Goal: Information Seeking & Learning: Learn about a topic

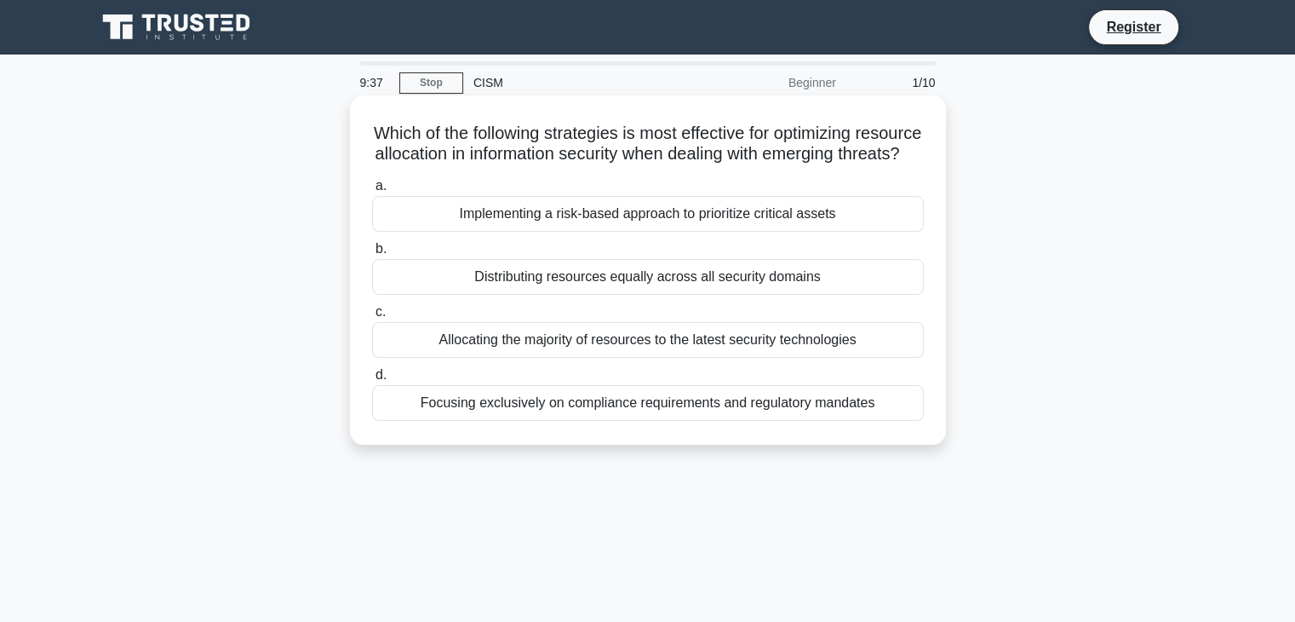
click at [677, 232] on div "Implementing a risk-based approach to prioritize critical assets" at bounding box center [648, 214] width 552 height 36
click at [372, 192] on input "a. Implementing a risk-based approach to prioritize critical assets" at bounding box center [372, 186] width 0 height 11
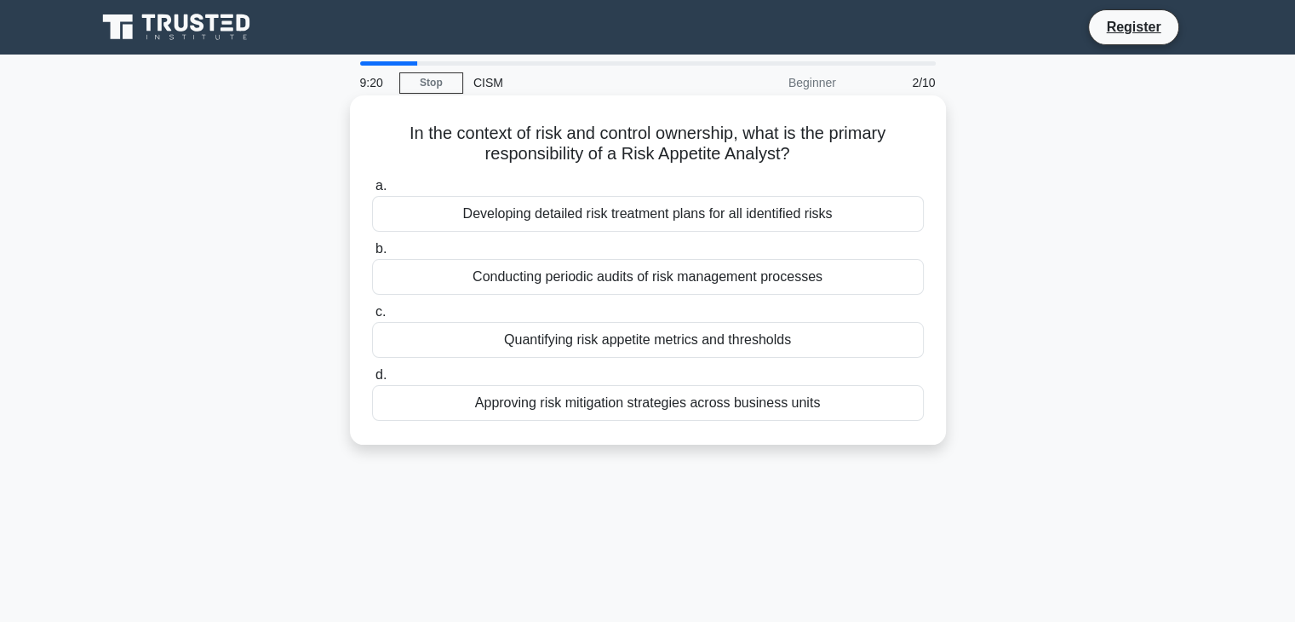
click at [646, 348] on div "Quantifying risk appetite metrics and thresholds" at bounding box center [648, 340] width 552 height 36
click at [372, 318] on input "c. Quantifying risk appetite metrics and thresholds" at bounding box center [372, 312] width 0 height 11
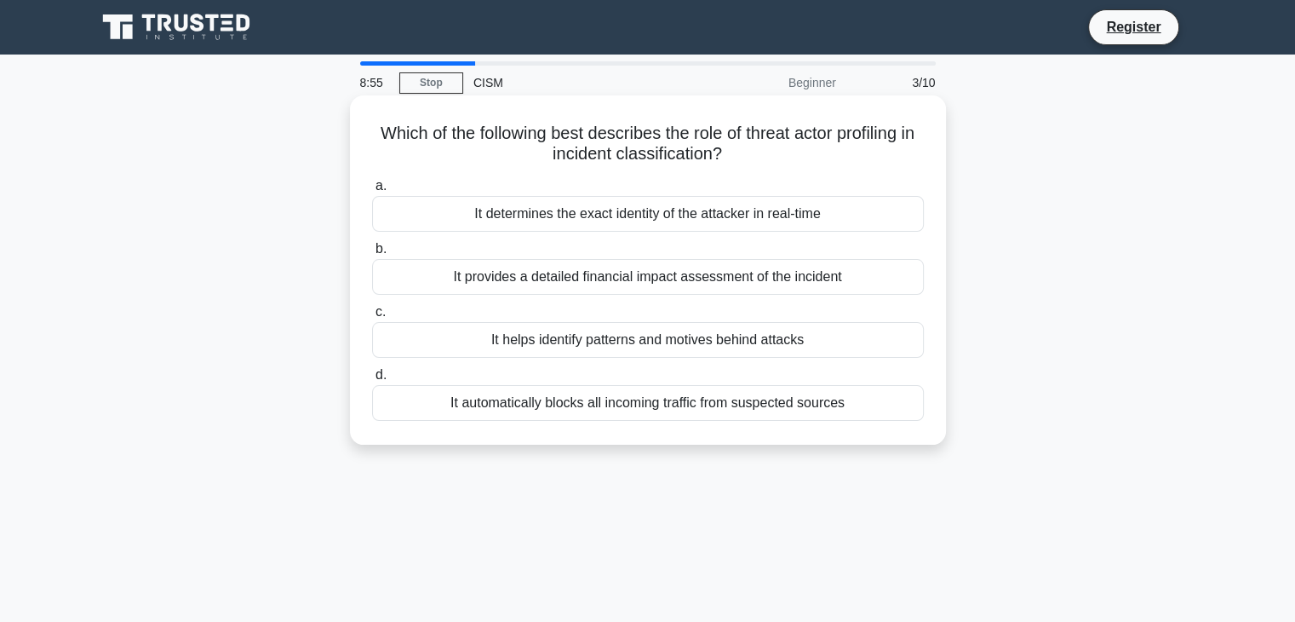
click at [588, 343] on div "It helps identify patterns and motives behind attacks" at bounding box center [648, 340] width 552 height 36
click at [372, 318] on input "c. It helps identify patterns and motives behind attacks" at bounding box center [372, 312] width 0 height 11
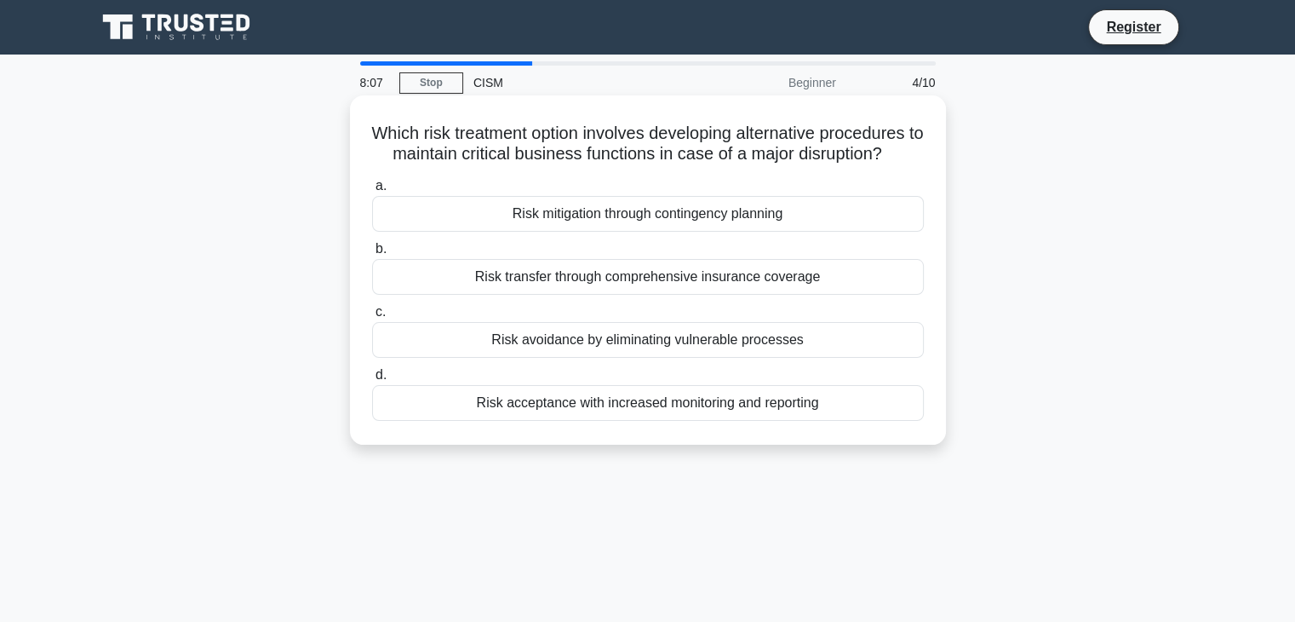
click at [822, 216] on div "Risk mitigation through contingency planning" at bounding box center [648, 214] width 552 height 36
click at [372, 192] on input "a. Risk mitigation through contingency planning" at bounding box center [372, 186] width 0 height 11
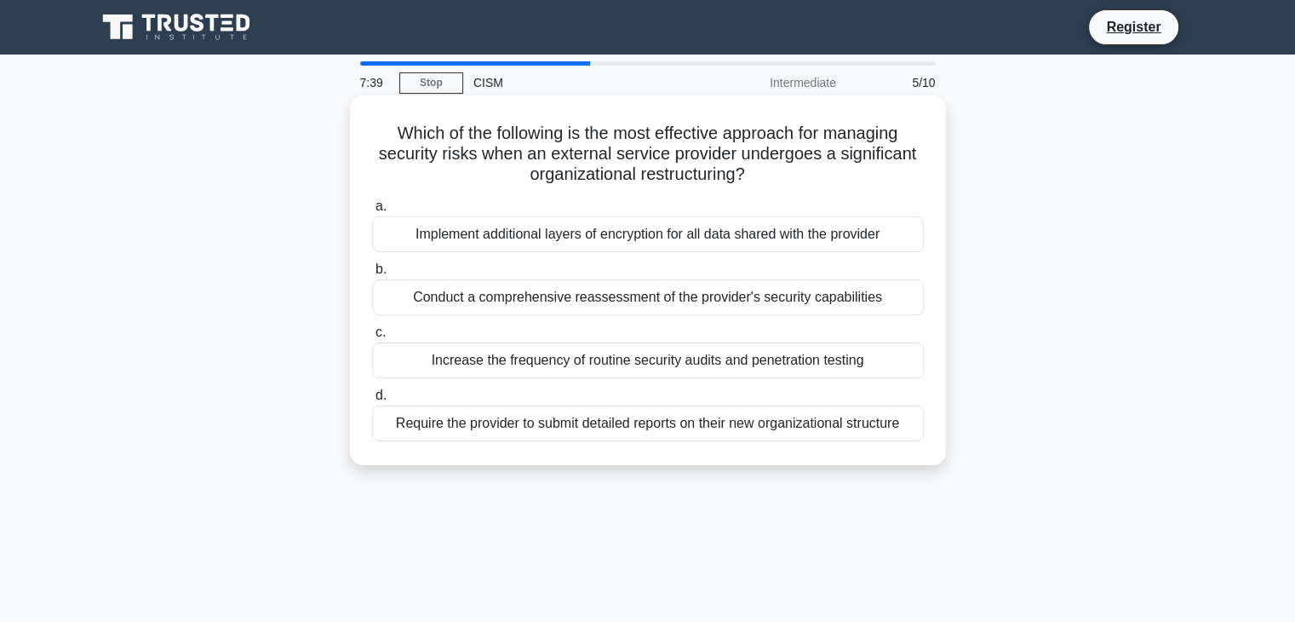
click at [710, 428] on div "Require the provider to submit detailed reports on their new organizational str…" at bounding box center [648, 423] width 552 height 36
click at [372, 401] on input "d. Require the provider to submit detailed reports on their new organizational …" at bounding box center [372, 395] width 0 height 11
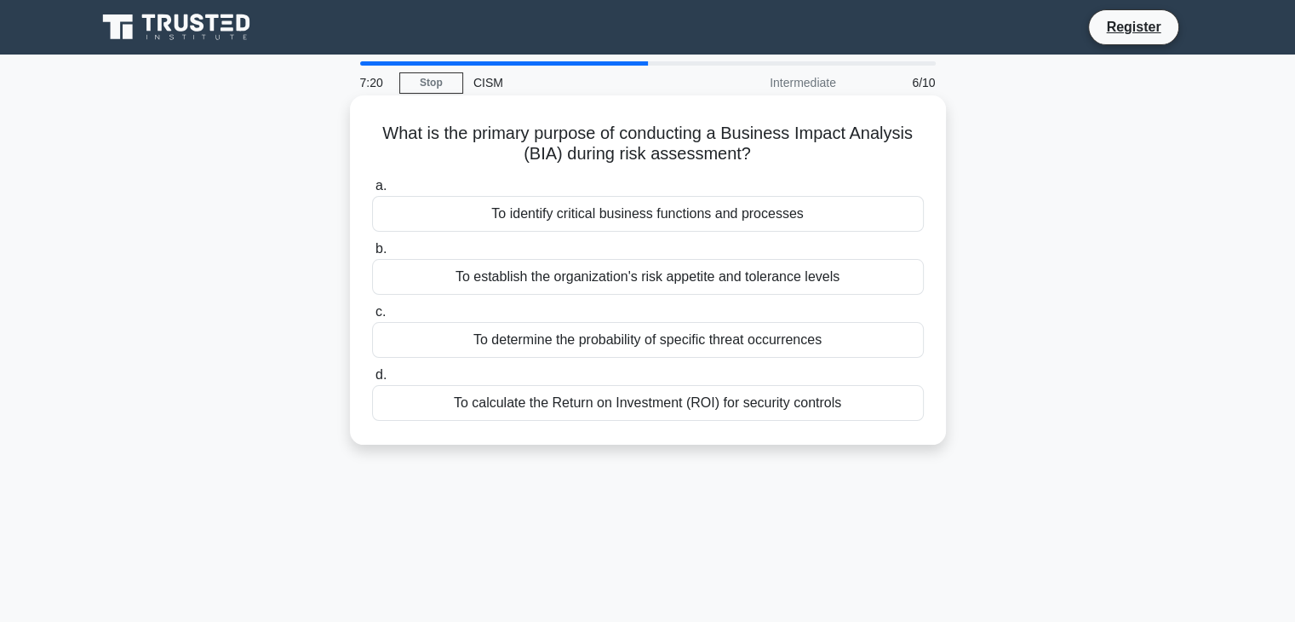
click at [663, 274] on div "To establish the organization's risk appetite and tolerance levels" at bounding box center [648, 277] width 552 height 36
click at [372, 255] on input "b. To establish the organization's risk appetite and tolerance levels" at bounding box center [372, 249] width 0 height 11
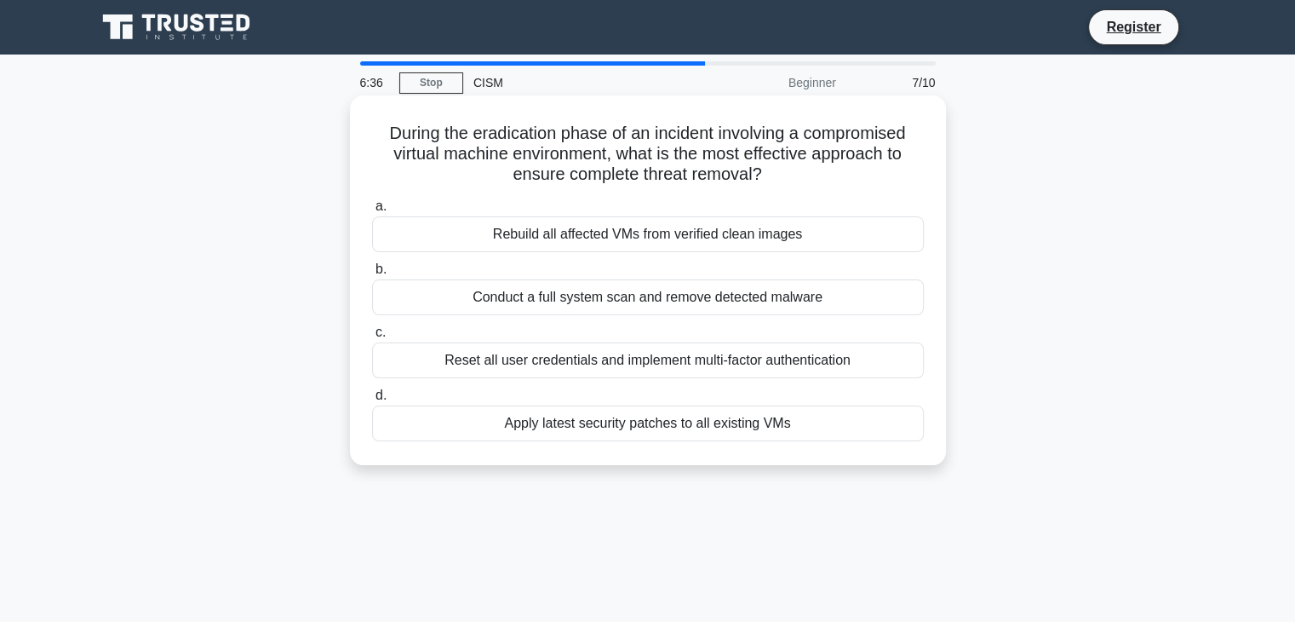
click at [686, 236] on div "Rebuild all affected VMs from verified clean images" at bounding box center [648, 234] width 552 height 36
click at [372, 212] on input "a. Rebuild all affected VMs from verified clean images" at bounding box center [372, 206] width 0 height 11
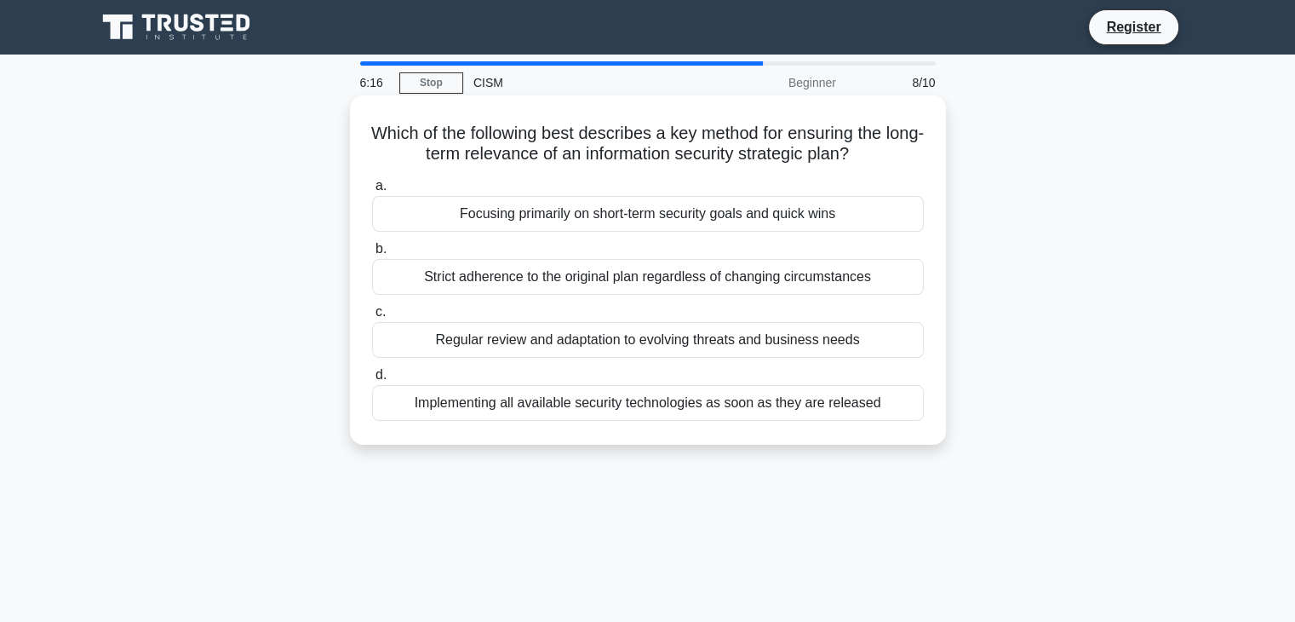
click at [732, 349] on div "Regular review and adaptation to evolving threats and business needs" at bounding box center [648, 340] width 552 height 36
click at [372, 318] on input "c. Regular review and adaptation to evolving threats and business needs" at bounding box center [372, 312] width 0 height 11
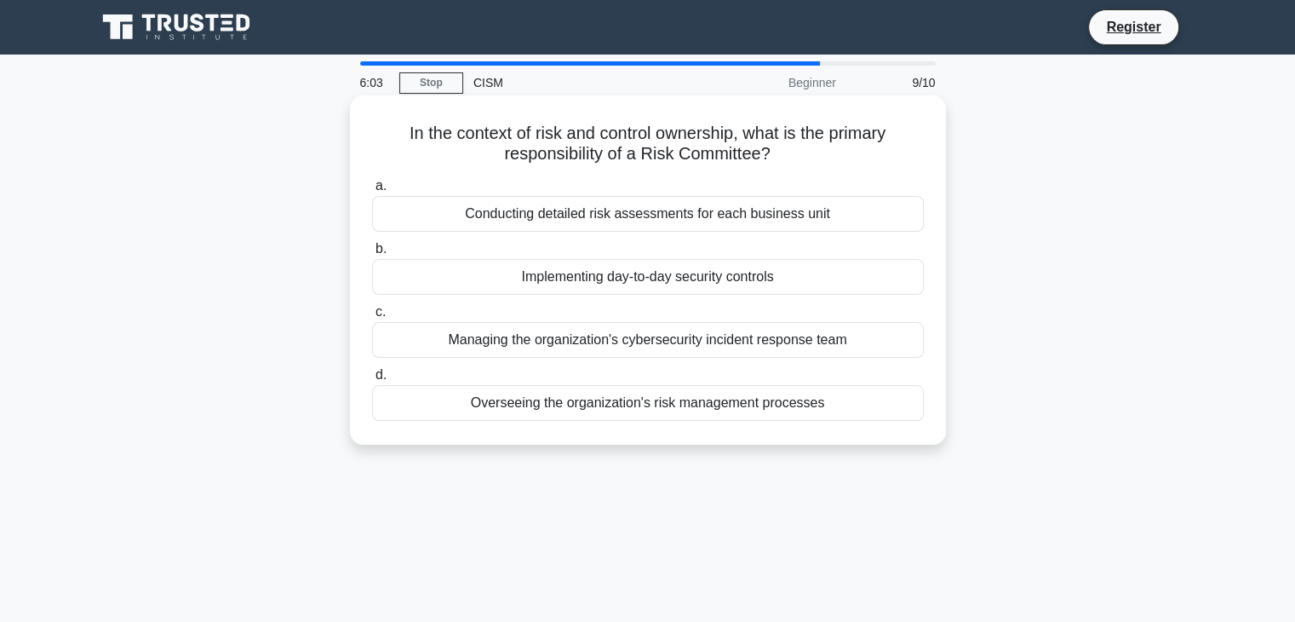
click at [697, 403] on div "Overseeing the organization's risk management processes" at bounding box center [648, 403] width 552 height 36
click at [372, 381] on input "d. Overseeing the organization's risk management processes" at bounding box center [372, 375] width 0 height 11
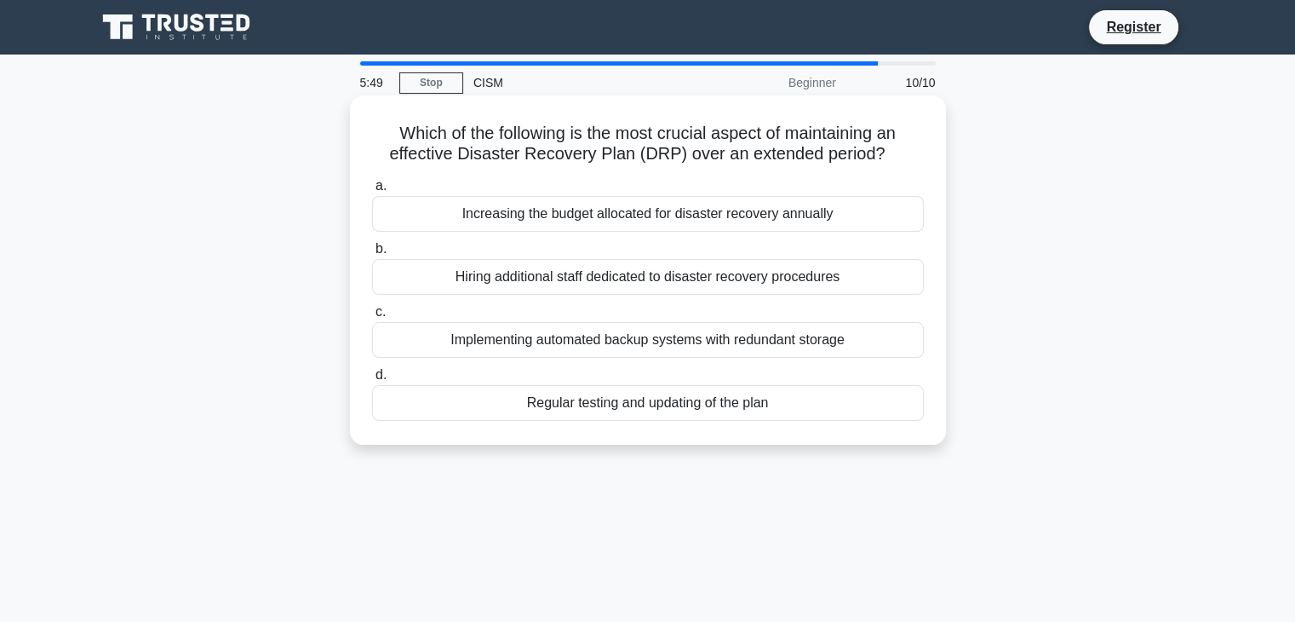
click at [659, 407] on div "Regular testing and updating of the plan" at bounding box center [648, 403] width 552 height 36
click at [372, 381] on input "d. Regular testing and updating of the plan" at bounding box center [372, 375] width 0 height 11
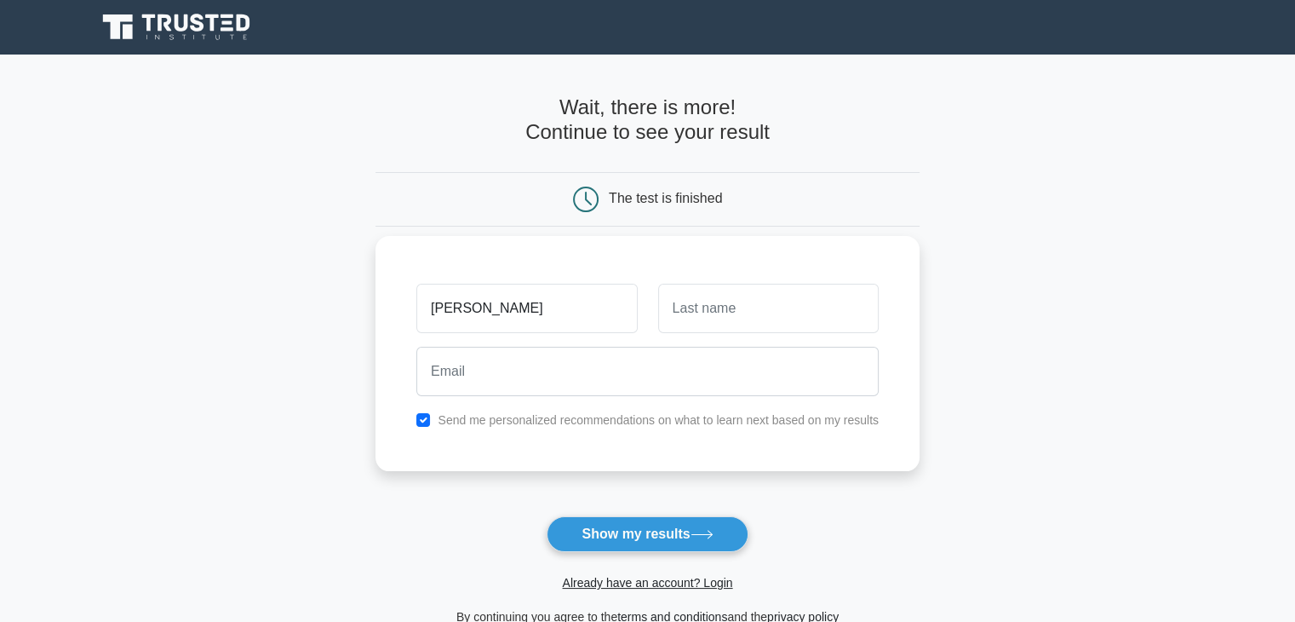
type input "[PERSON_NAME]"
type input "Lee"
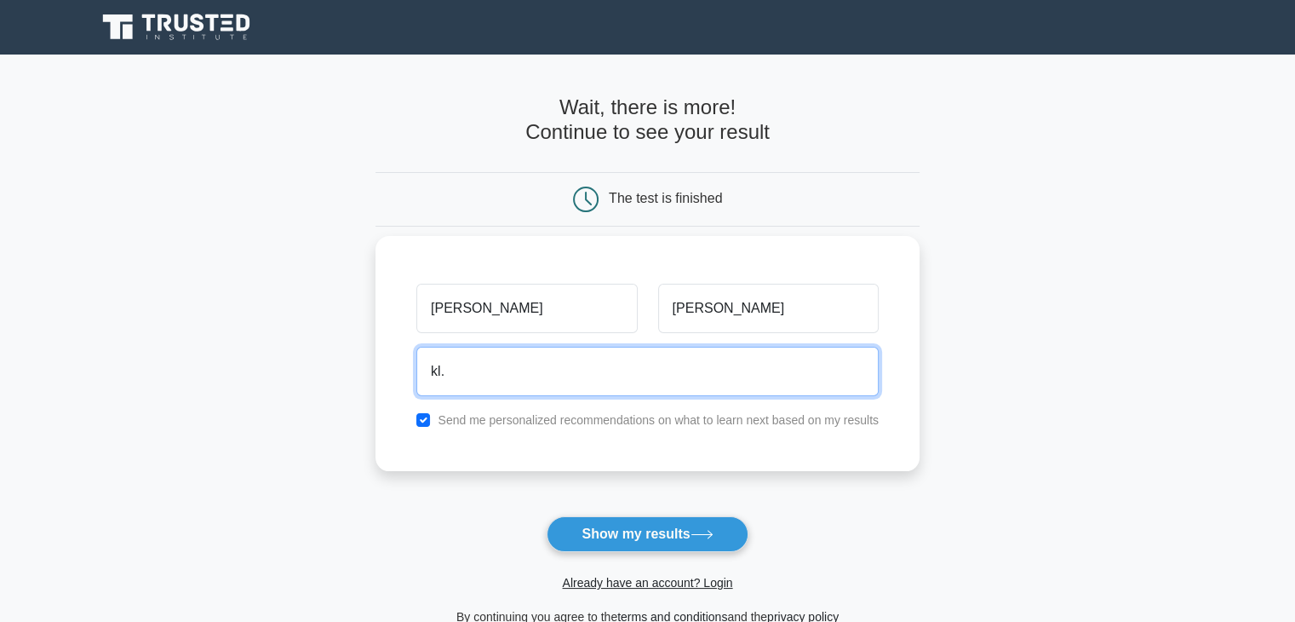
type input "kl.darren@gmail.com"
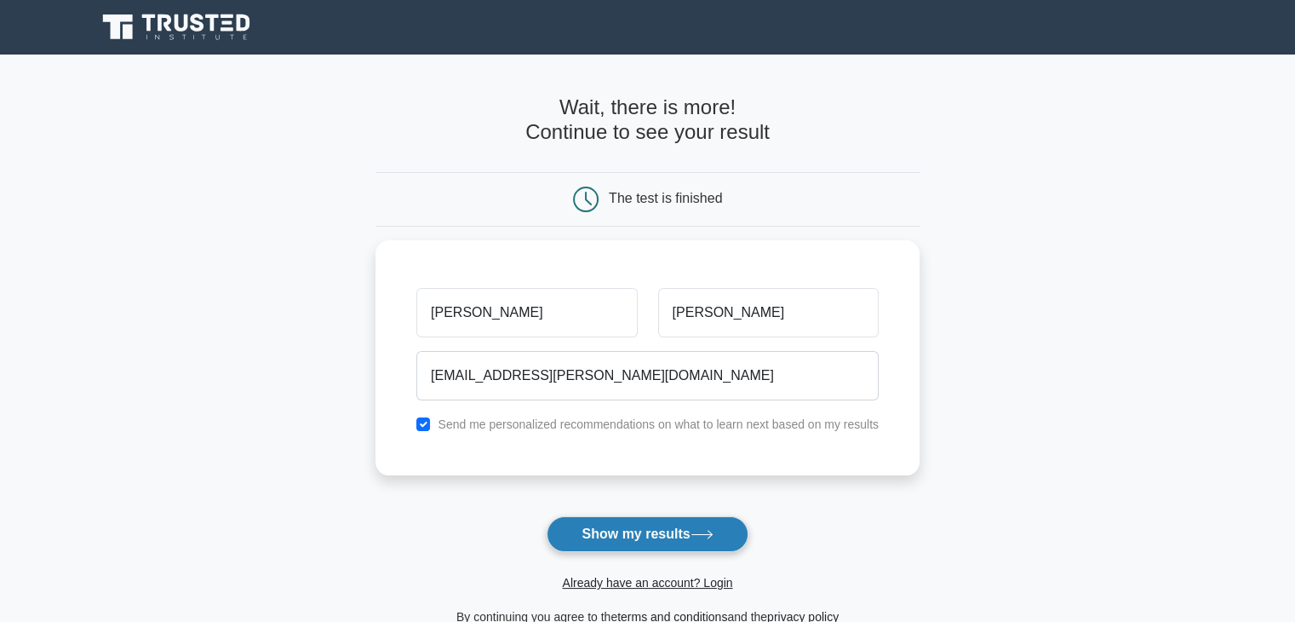
click at [634, 536] on button "Show my results" at bounding box center [647, 534] width 201 height 36
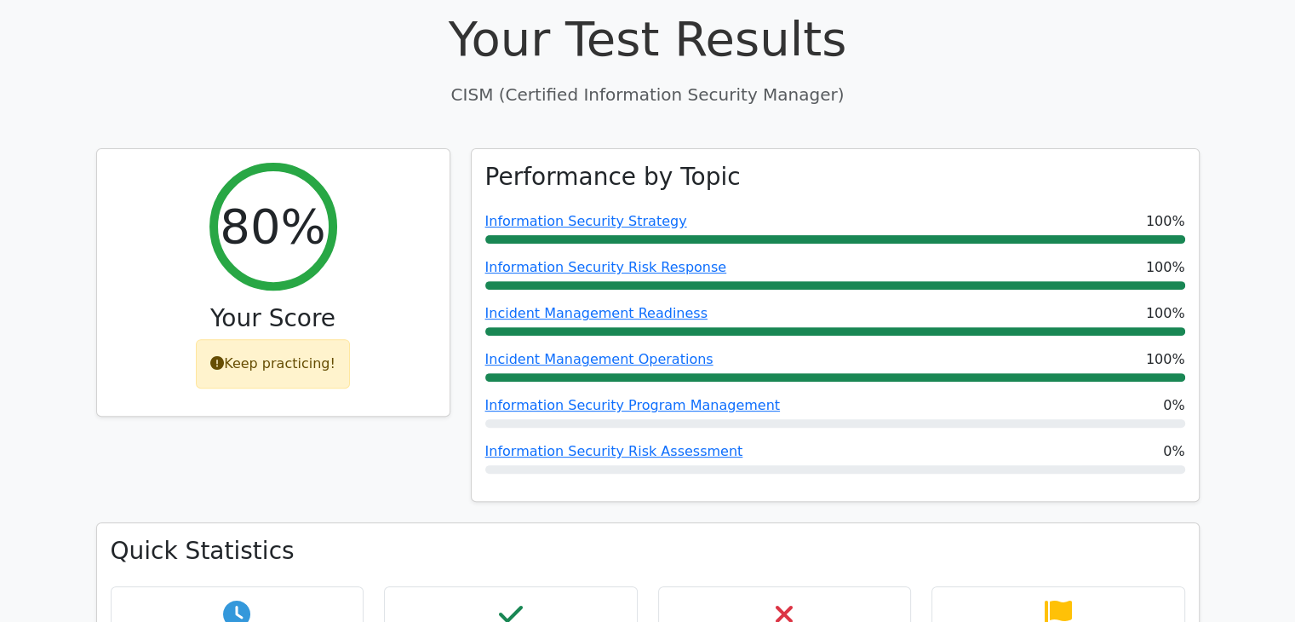
scroll to position [567, 0]
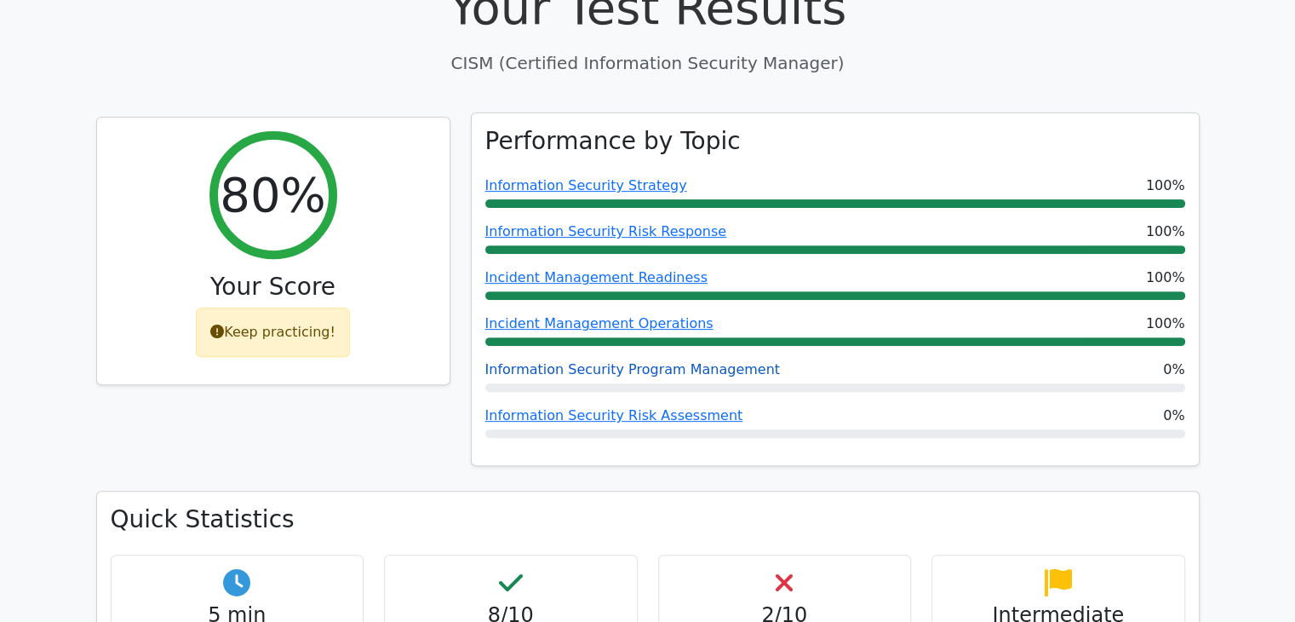
click at [687, 361] on link "Information Security Program Management" at bounding box center [632, 369] width 295 height 16
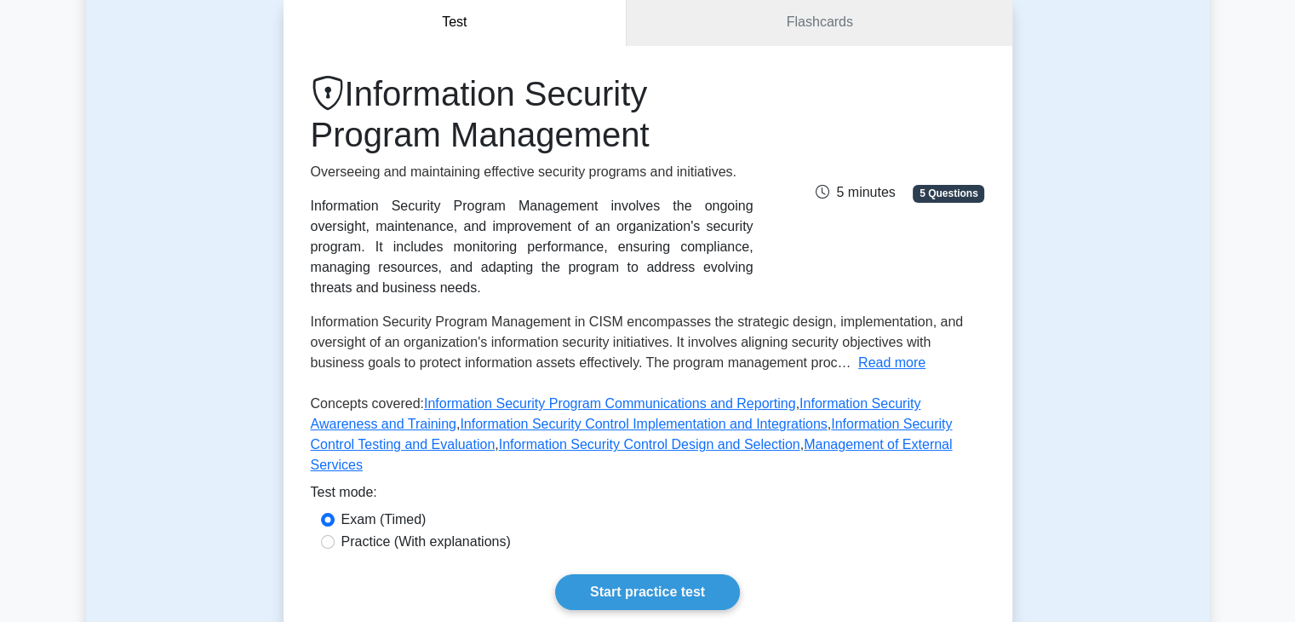
scroll to position [141, 0]
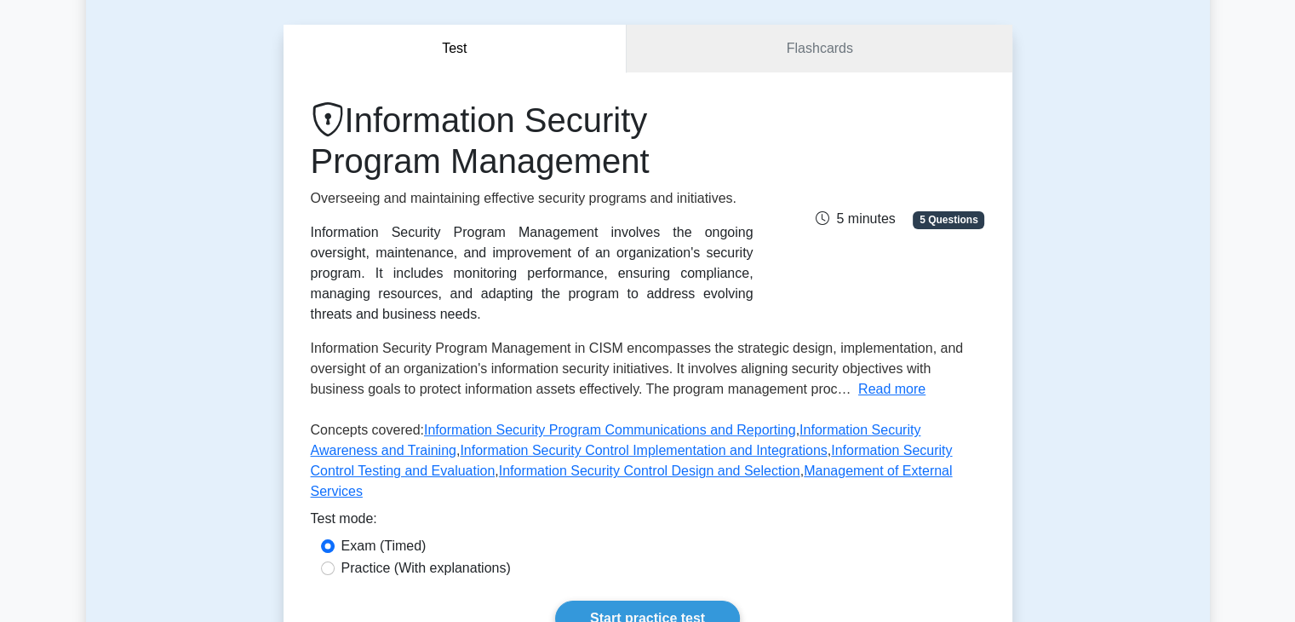
click at [426, 558] on label "Practice (With explanations)" at bounding box center [425, 568] width 169 height 20
click at [335, 561] on input "Practice (With explanations)" at bounding box center [328, 568] width 14 height 14
radio input "true"
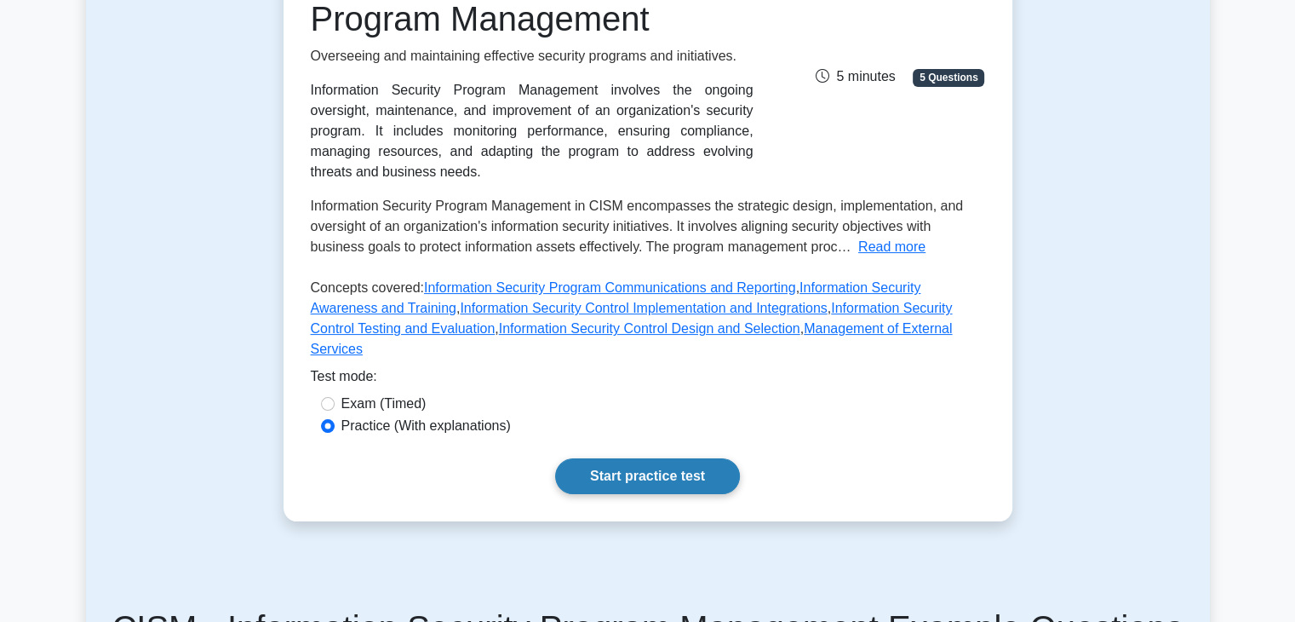
click at [632, 458] on link "Start practice test" at bounding box center [647, 476] width 185 height 36
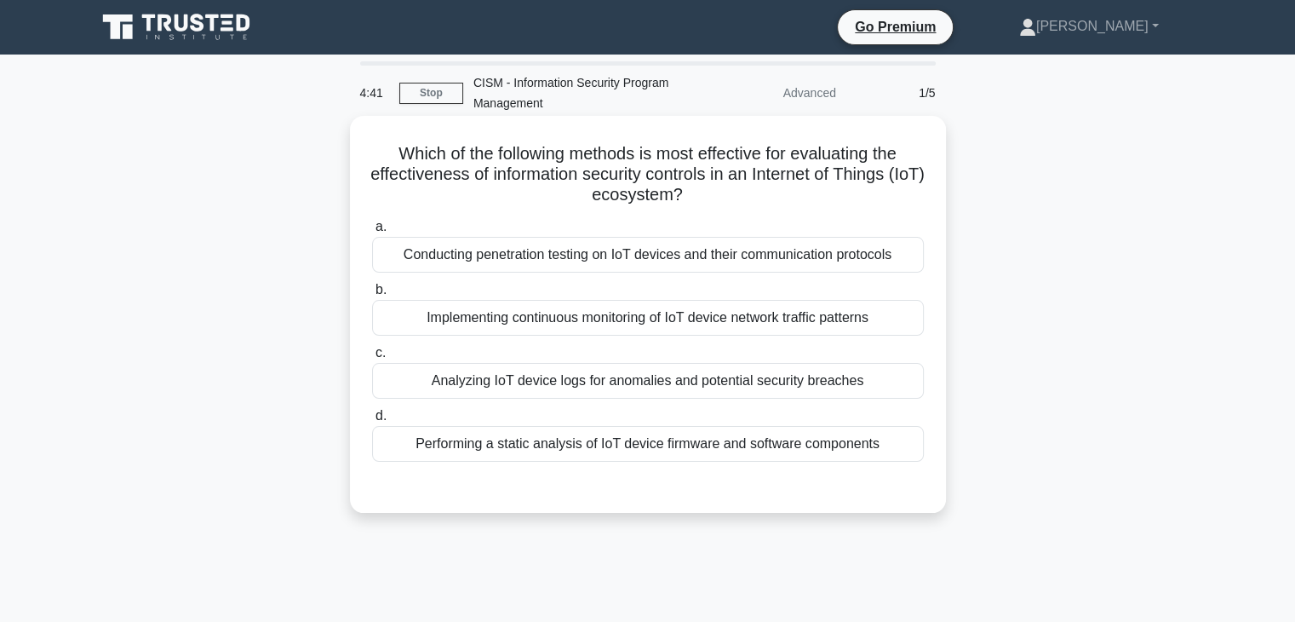
click at [697, 387] on div "Analyzing IoT device logs for anomalies and potential security breaches" at bounding box center [648, 381] width 552 height 36
click at [372, 359] on input "c. Analyzing IoT device logs for anomalies and potential security breaches" at bounding box center [372, 352] width 0 height 11
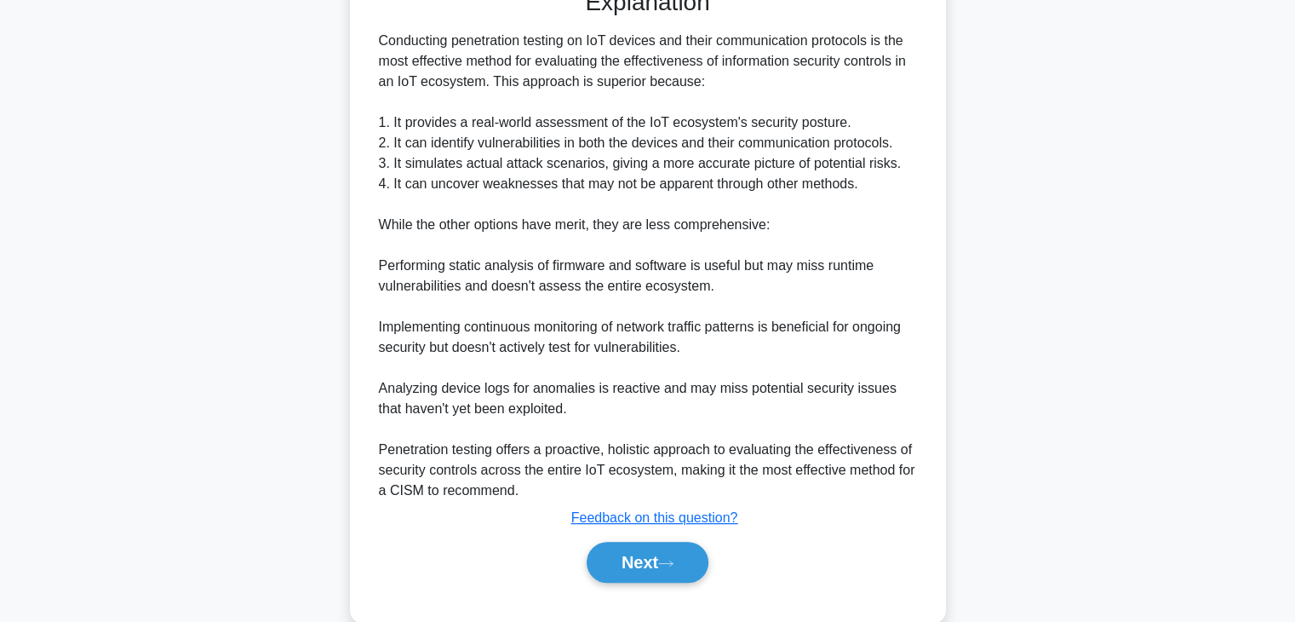
scroll to position [531, 0]
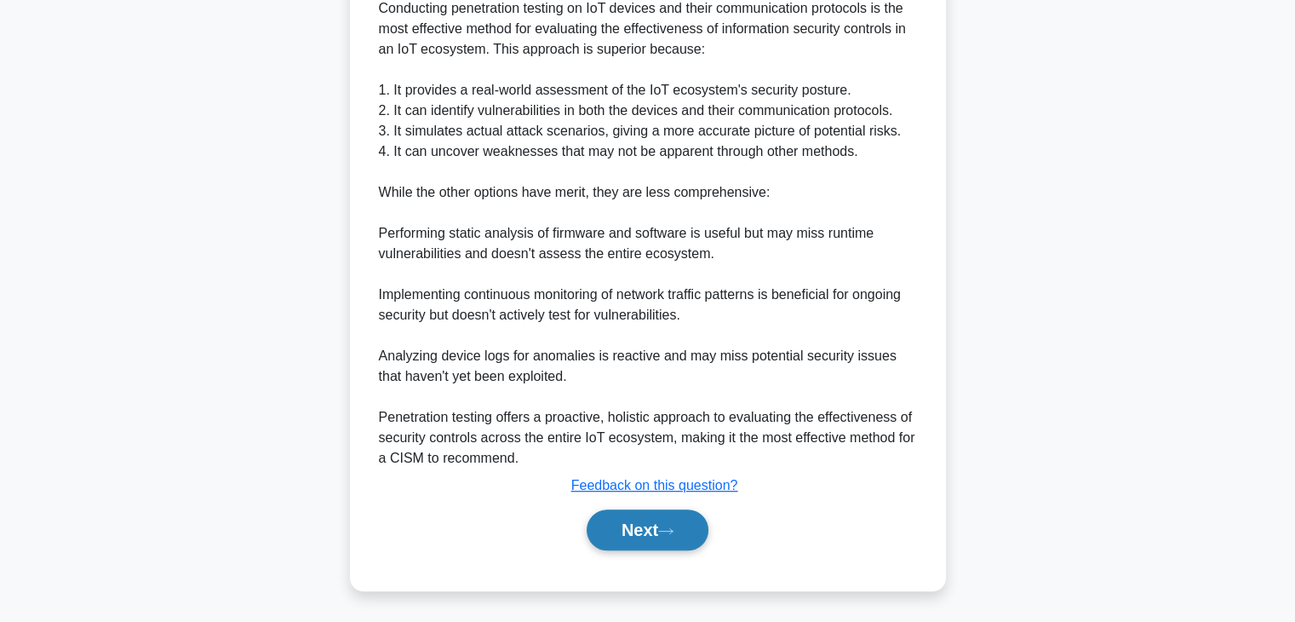
click at [674, 522] on button "Next" at bounding box center [648, 529] width 122 height 41
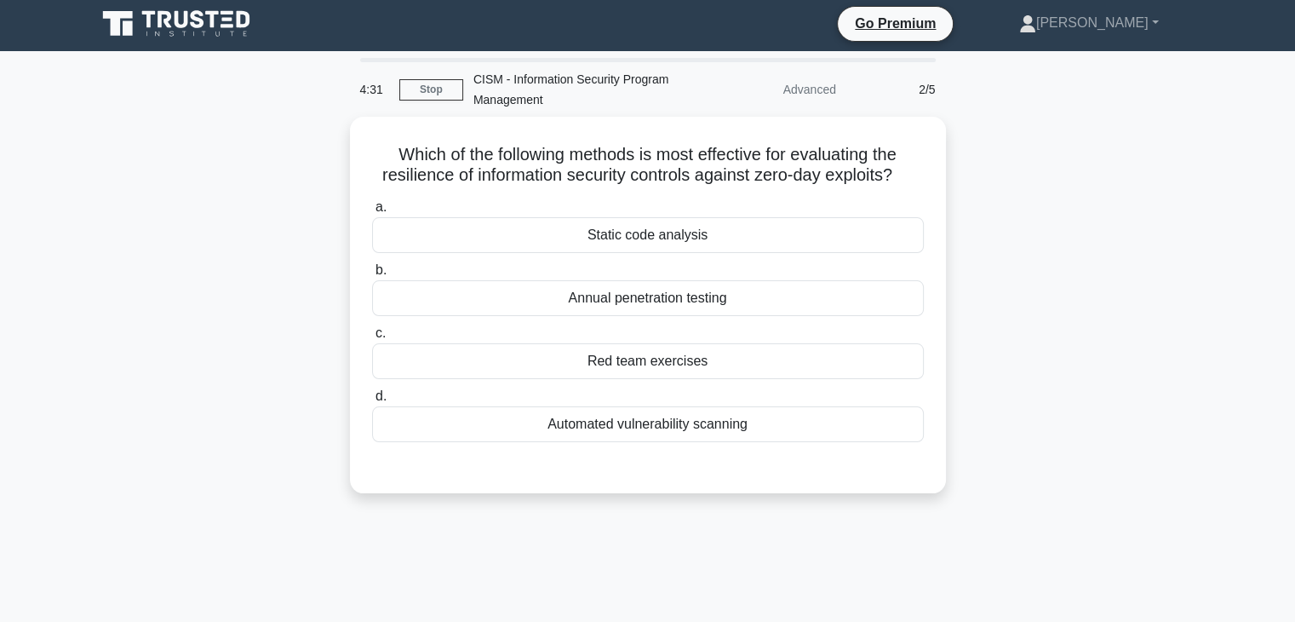
scroll to position [0, 0]
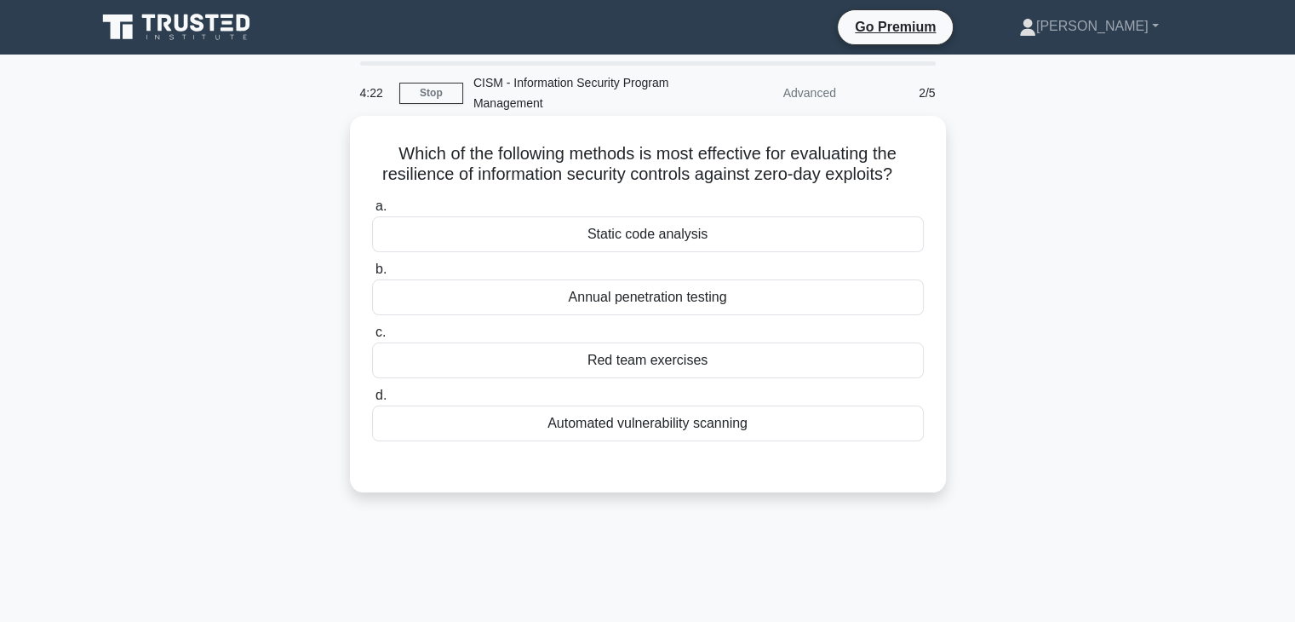
click at [681, 416] on div "Automated vulnerability scanning" at bounding box center [648, 423] width 552 height 36
click at [372, 401] on input "d. Automated vulnerability scanning" at bounding box center [372, 395] width 0 height 11
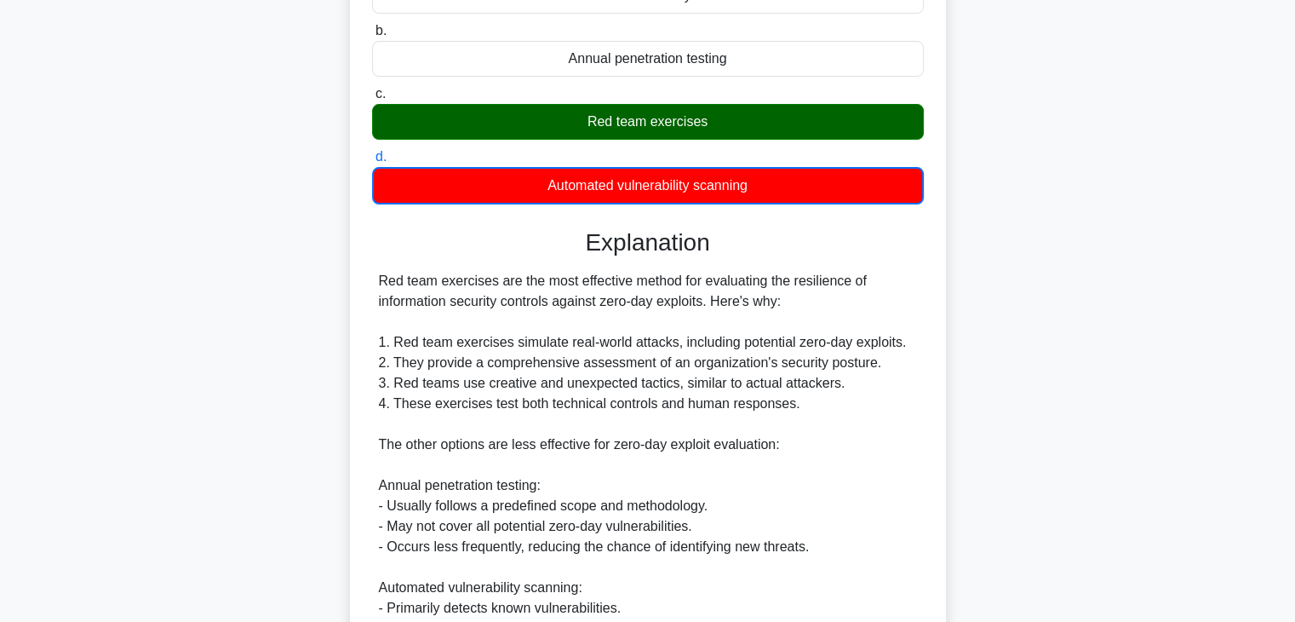
scroll to position [284, 0]
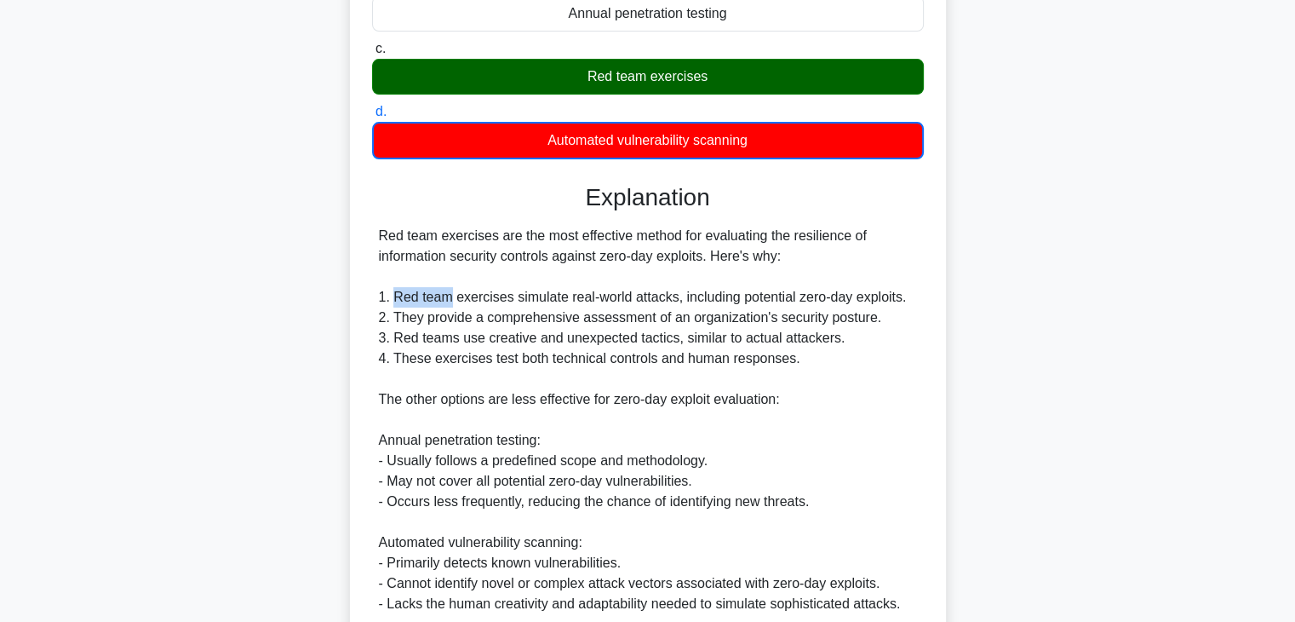
drag, startPoint x: 393, startPoint y: 294, endPoint x: 446, endPoint y: 290, distance: 53.8
click at [446, 290] on div "Red team exercises are the most effective method for evaluating the resilience …" at bounding box center [648, 512] width 538 height 572
copy div "Red team"
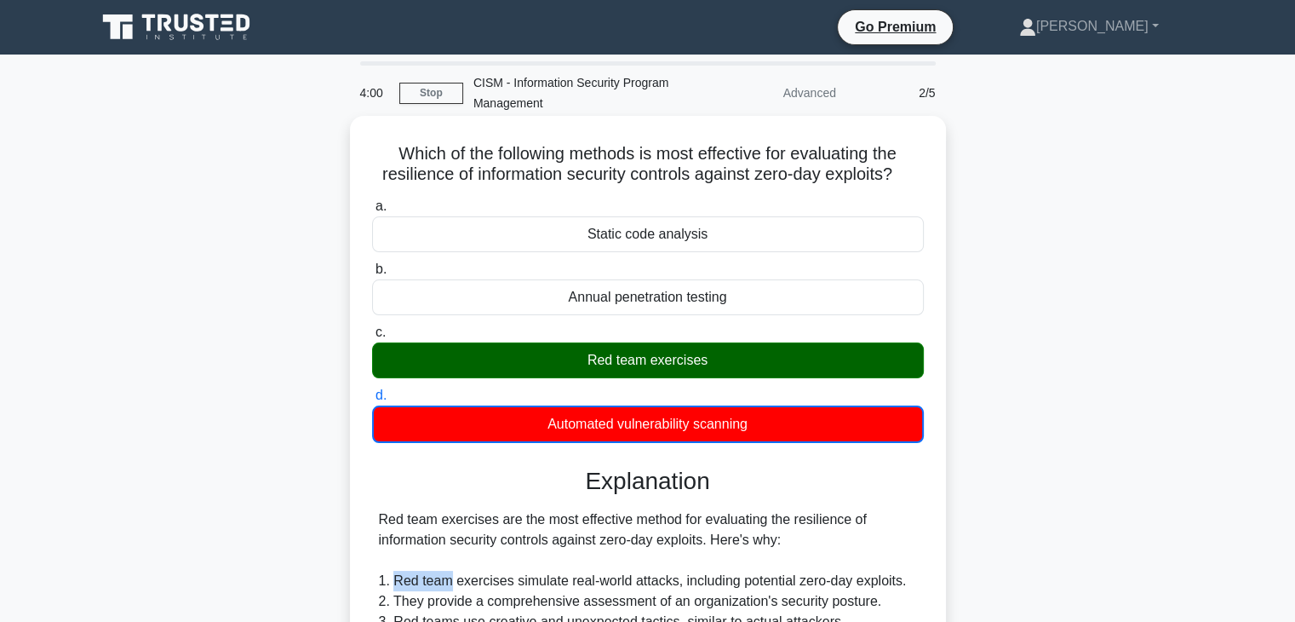
scroll to position [613, 0]
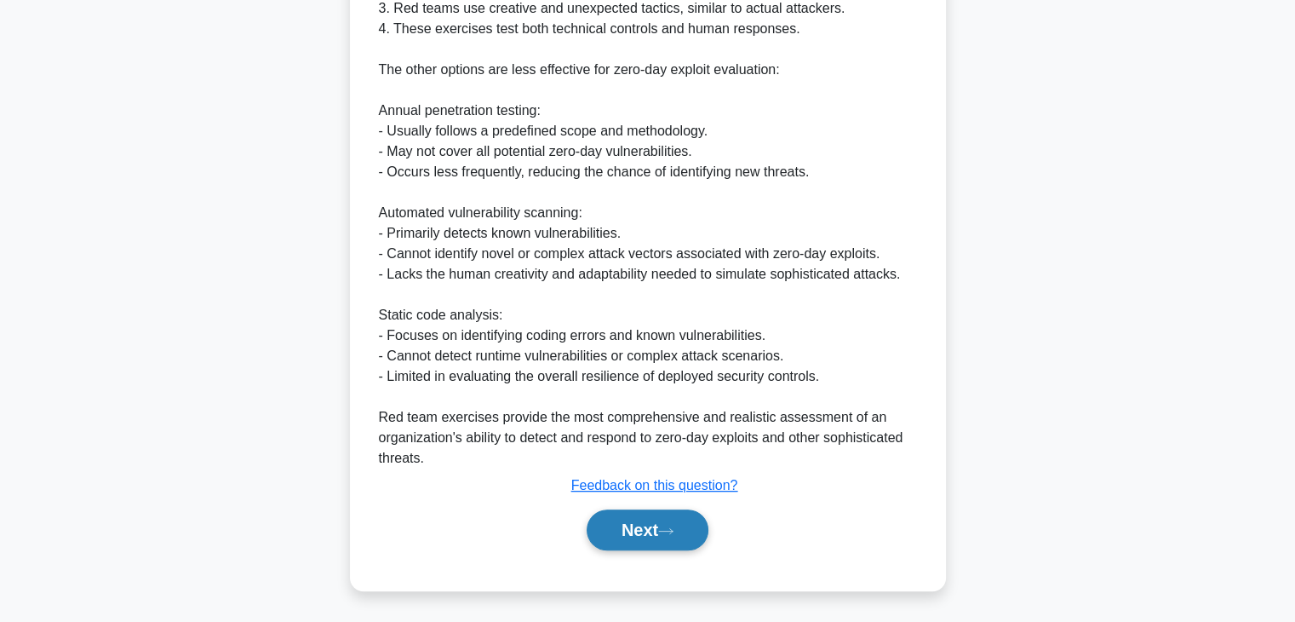
click at [691, 522] on button "Next" at bounding box center [648, 529] width 122 height 41
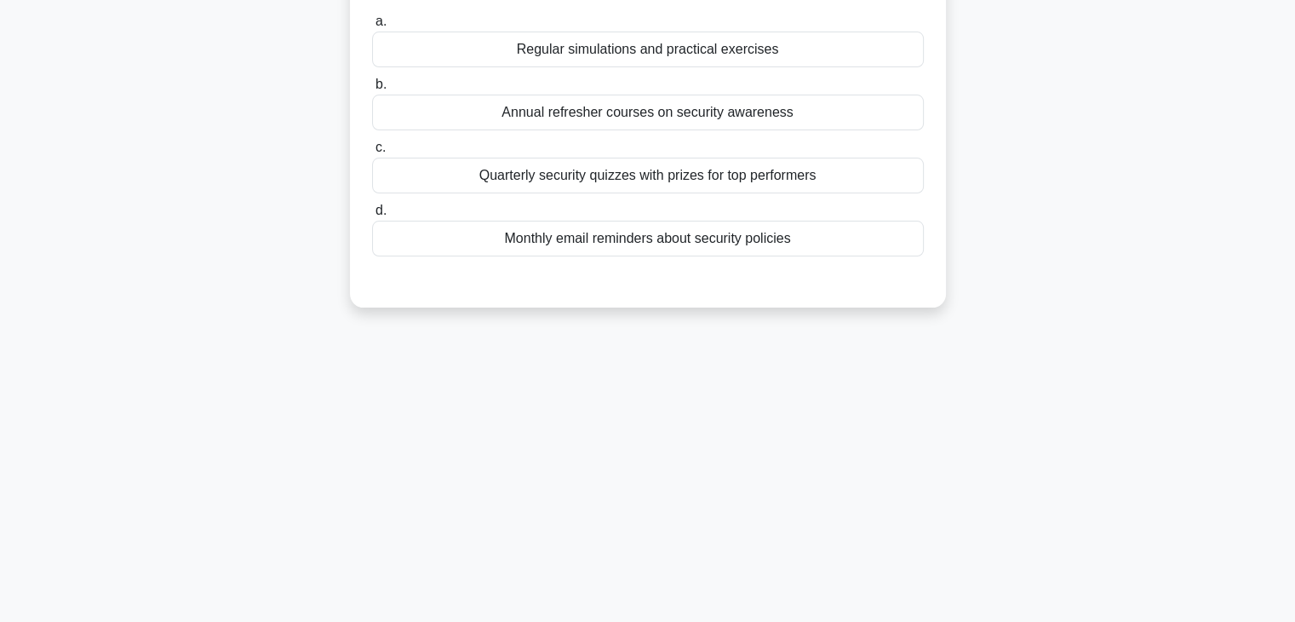
scroll to position [14, 0]
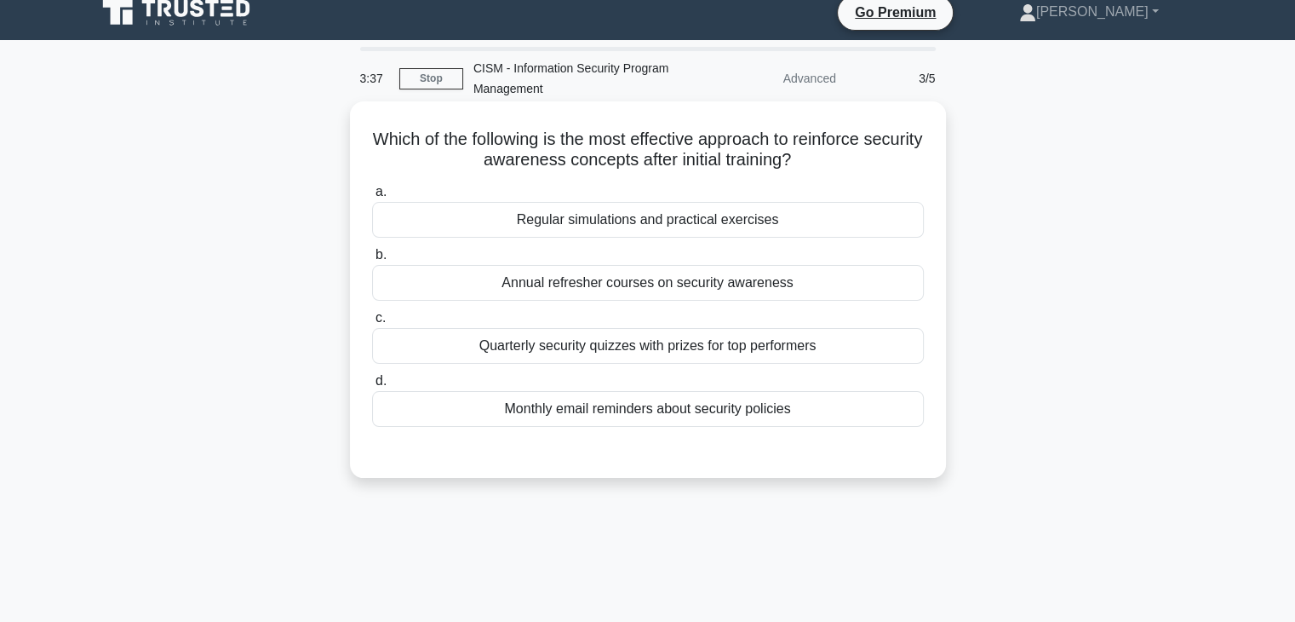
click at [637, 225] on div "Regular simulations and practical exercises" at bounding box center [648, 220] width 552 height 36
click at [372, 198] on input "a. Regular simulations and practical exercises" at bounding box center [372, 192] width 0 height 11
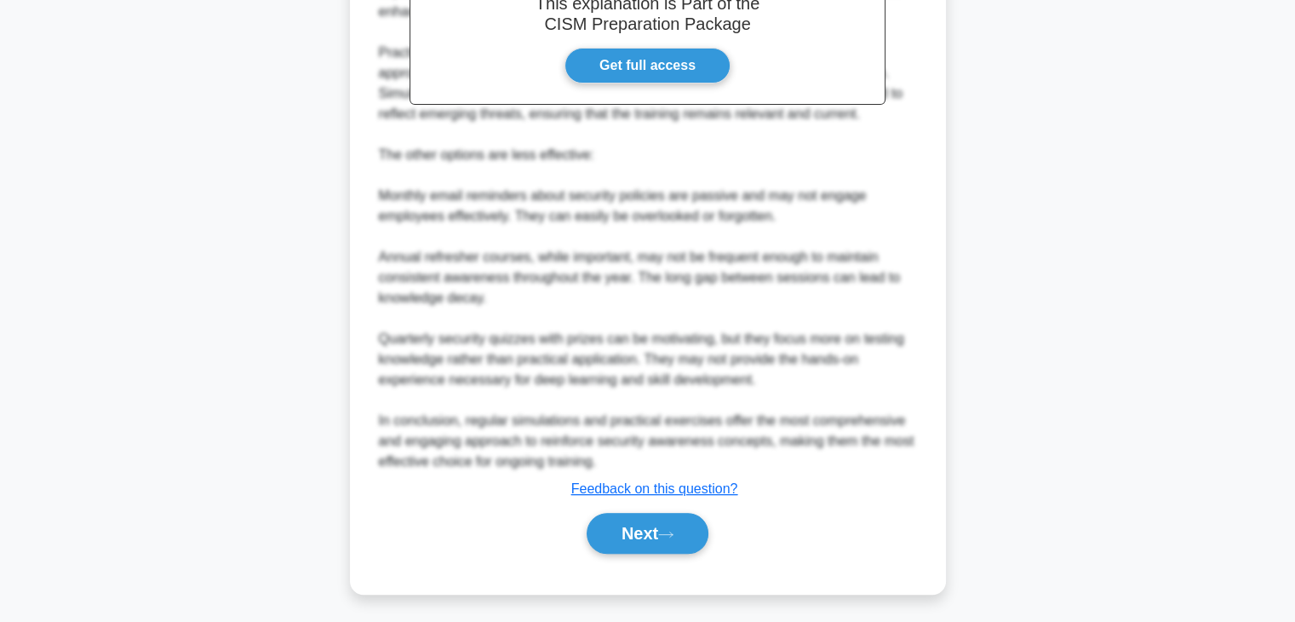
scroll to position [571, 0]
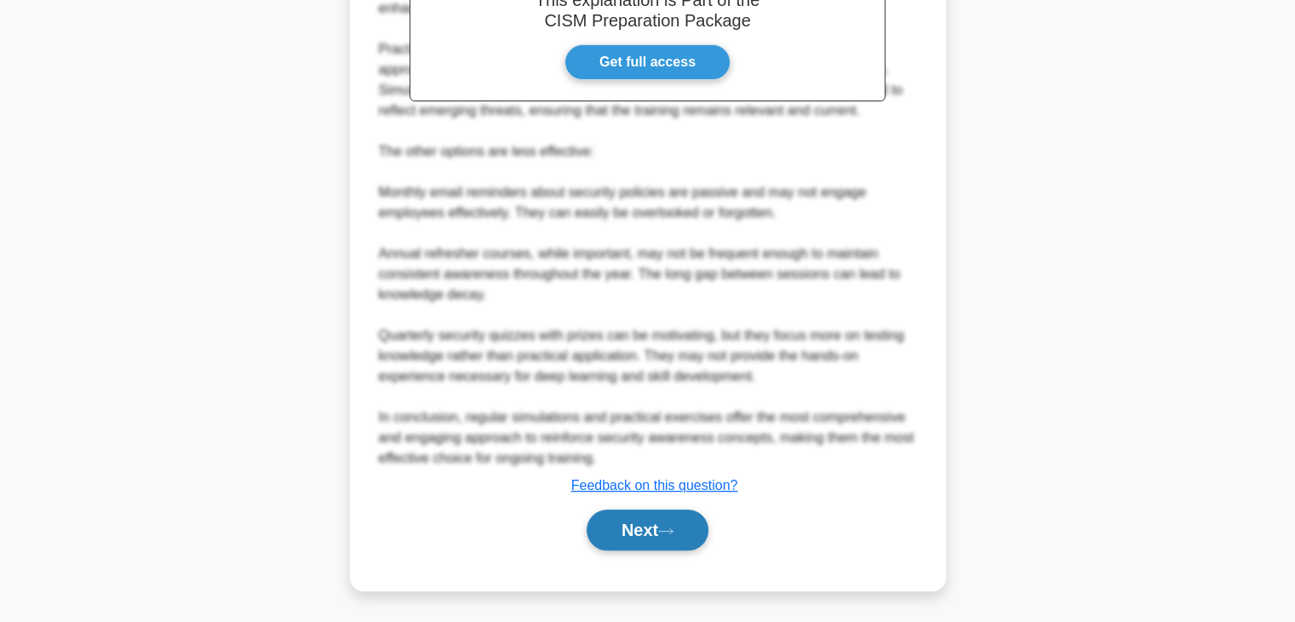
click at [624, 531] on button "Next" at bounding box center [648, 529] width 122 height 41
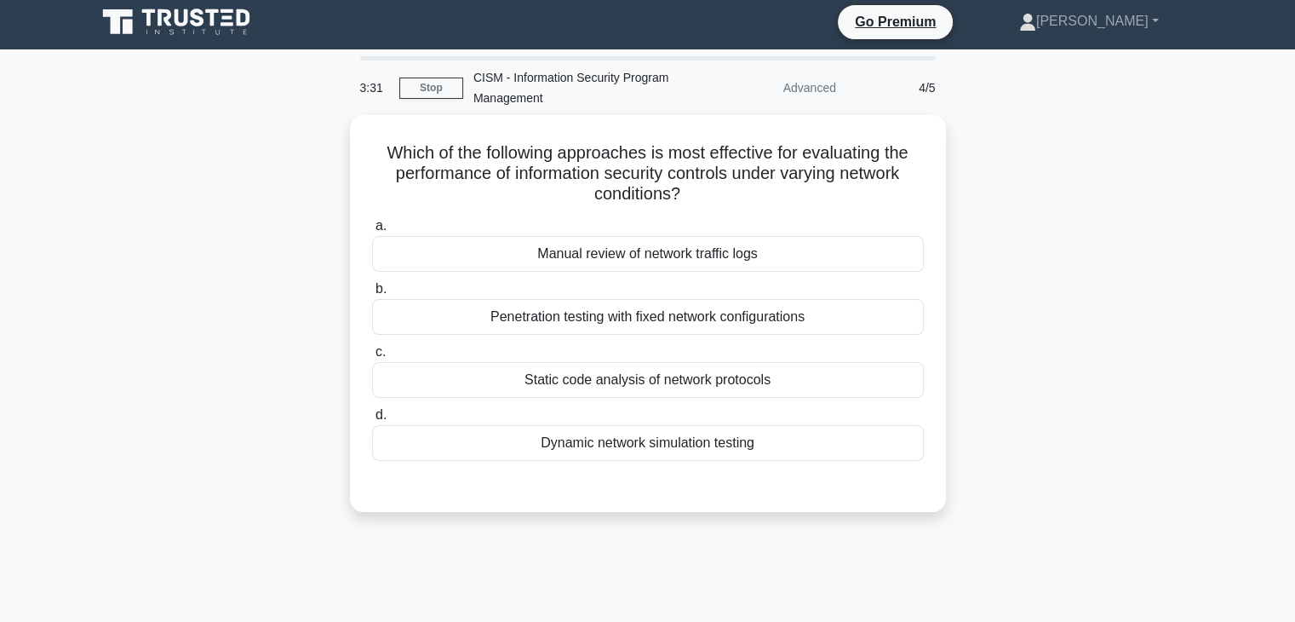
scroll to position [0, 0]
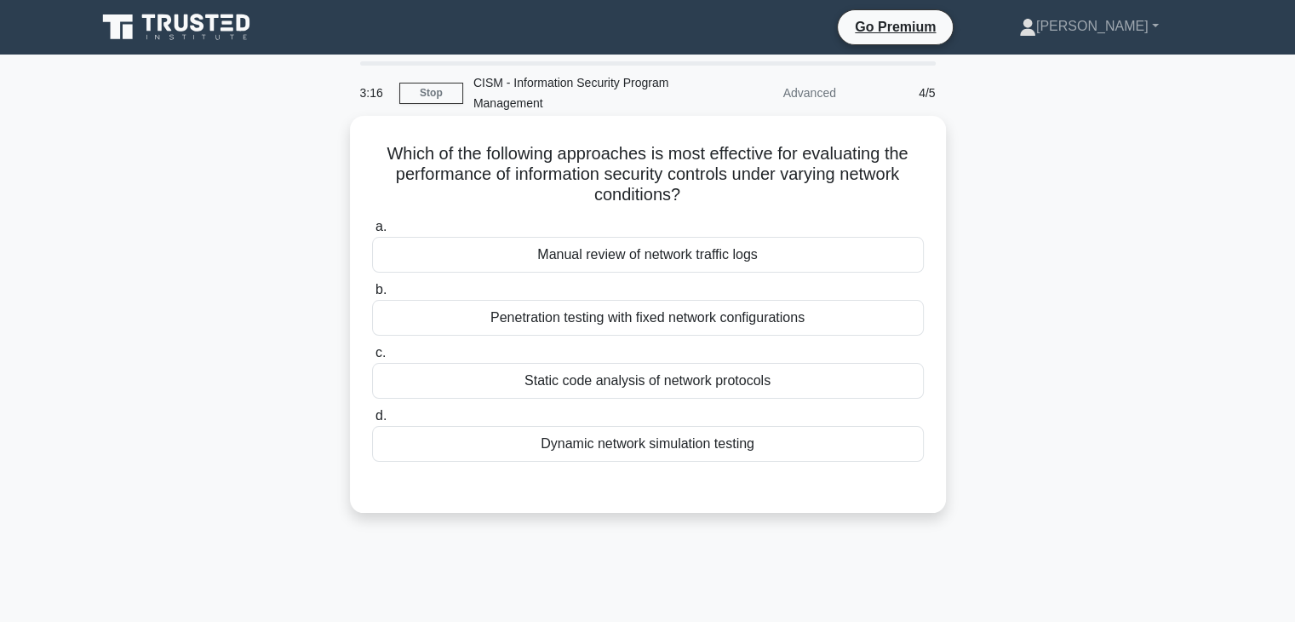
click at [569, 319] on div "Penetration testing with fixed network configurations" at bounding box center [648, 318] width 552 height 36
click at [372, 296] on input "b. Penetration testing with fixed network configurations" at bounding box center [372, 289] width 0 height 11
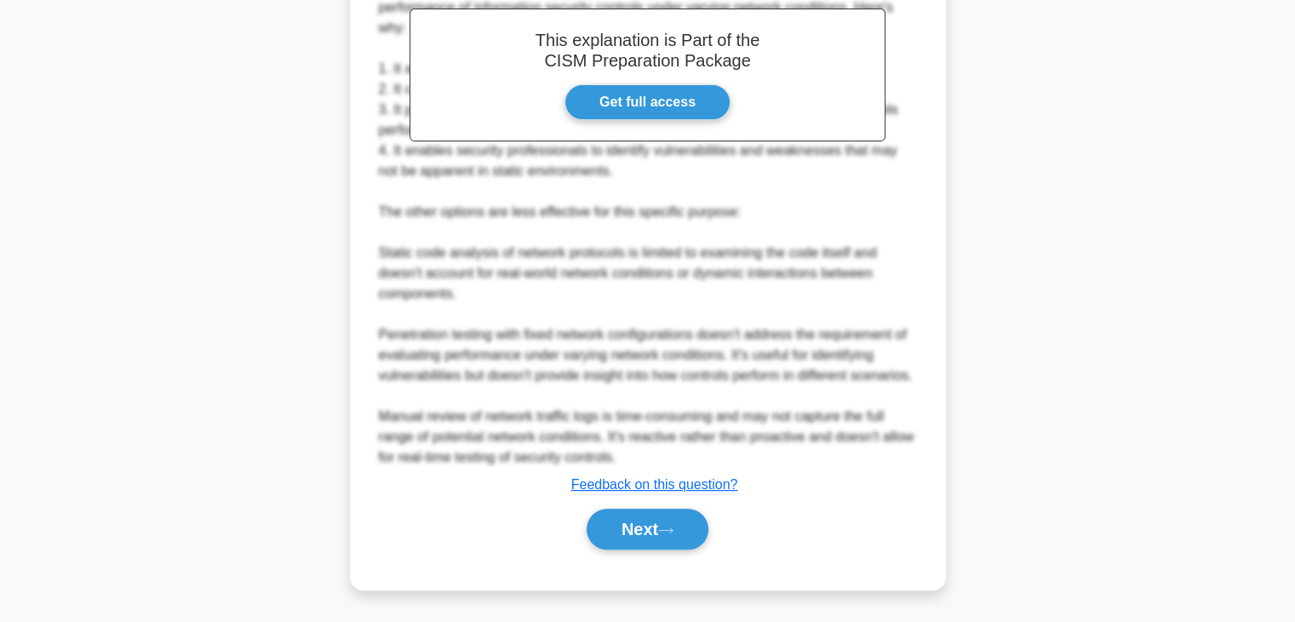
scroll to position [572, 0]
click at [654, 529] on button "Next" at bounding box center [648, 528] width 122 height 41
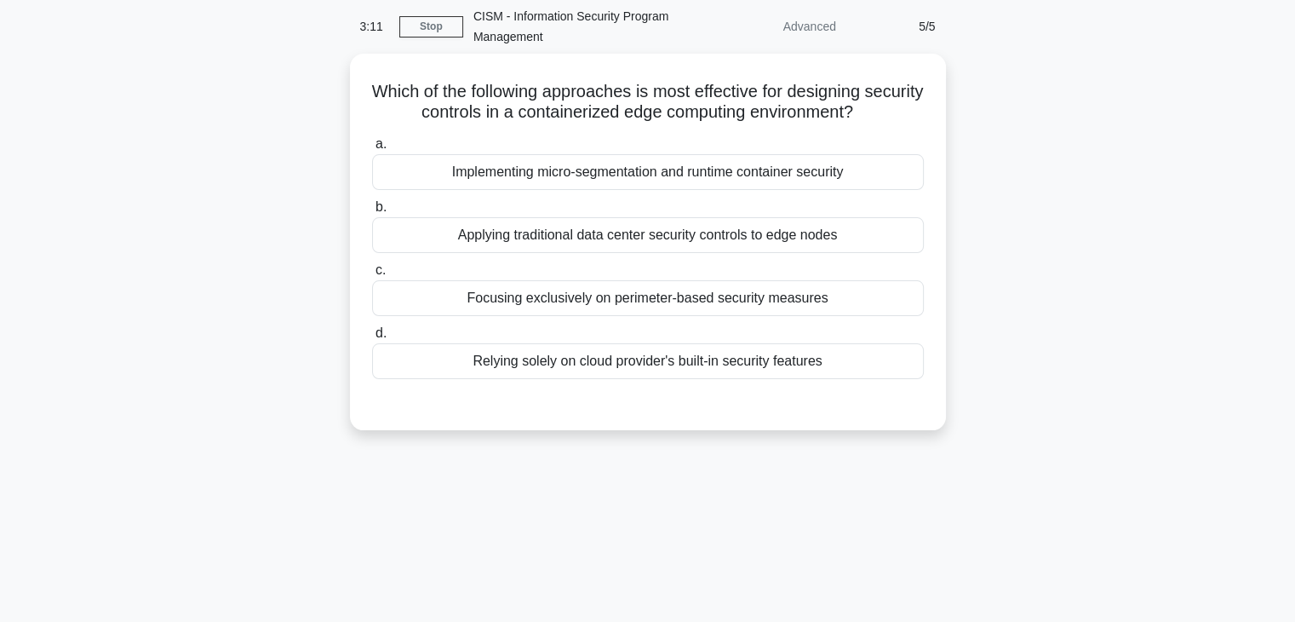
scroll to position [14, 0]
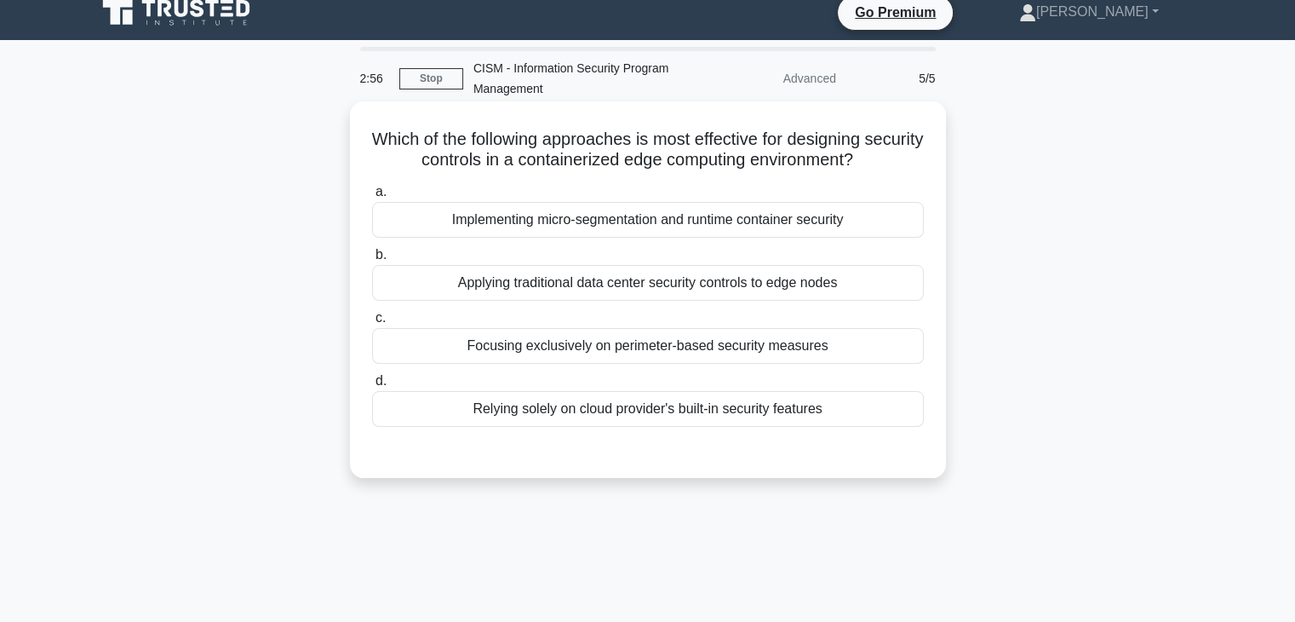
click at [594, 354] on div "Focusing exclusively on perimeter-based security measures" at bounding box center [648, 346] width 552 height 36
click at [372, 324] on input "c. Focusing exclusively on perimeter-based security measures" at bounding box center [372, 318] width 0 height 11
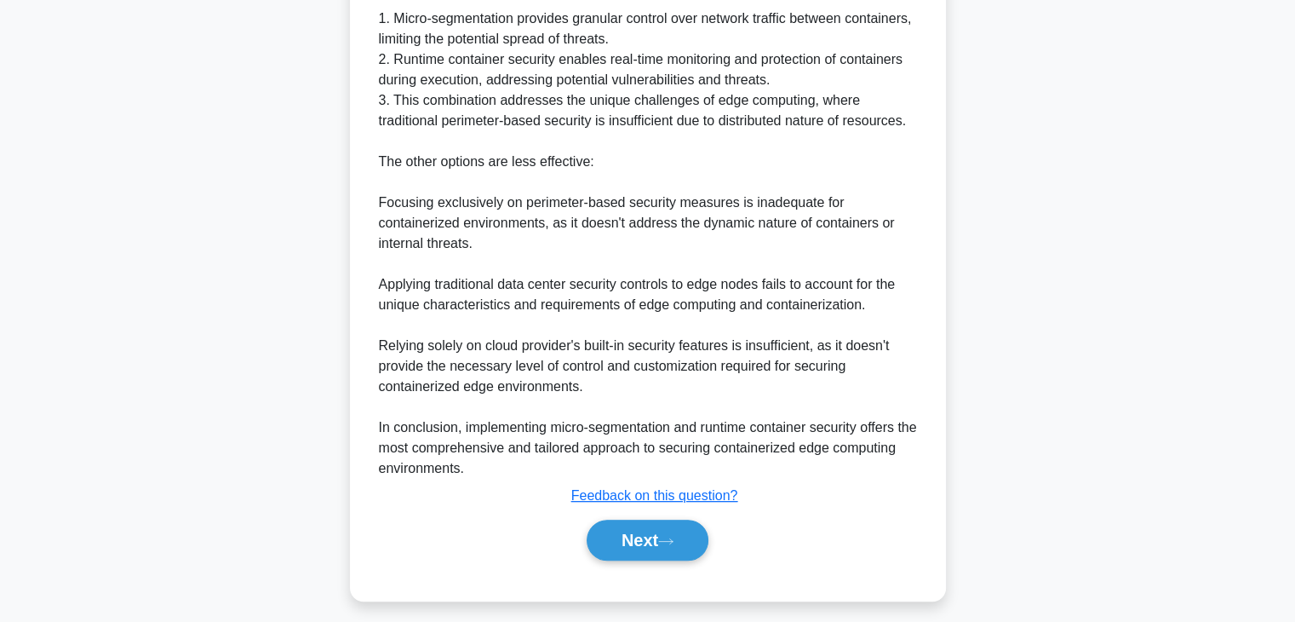
scroll to position [593, 0]
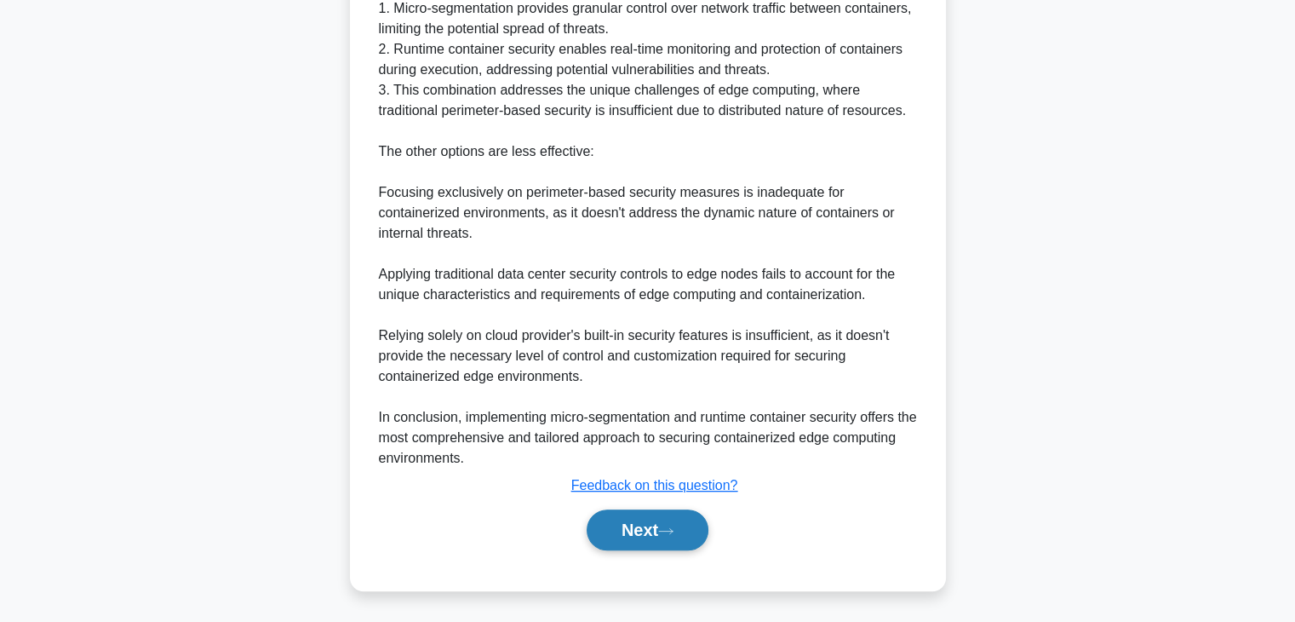
click at [634, 519] on button "Next" at bounding box center [648, 529] width 122 height 41
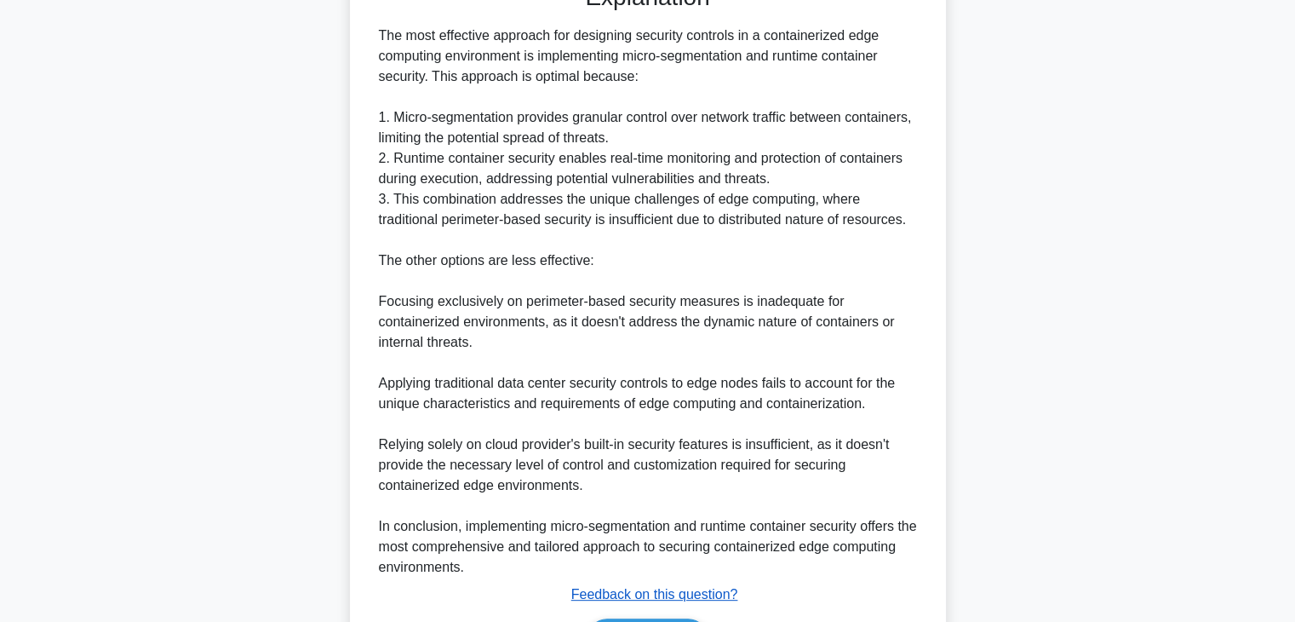
scroll to position [450, 0]
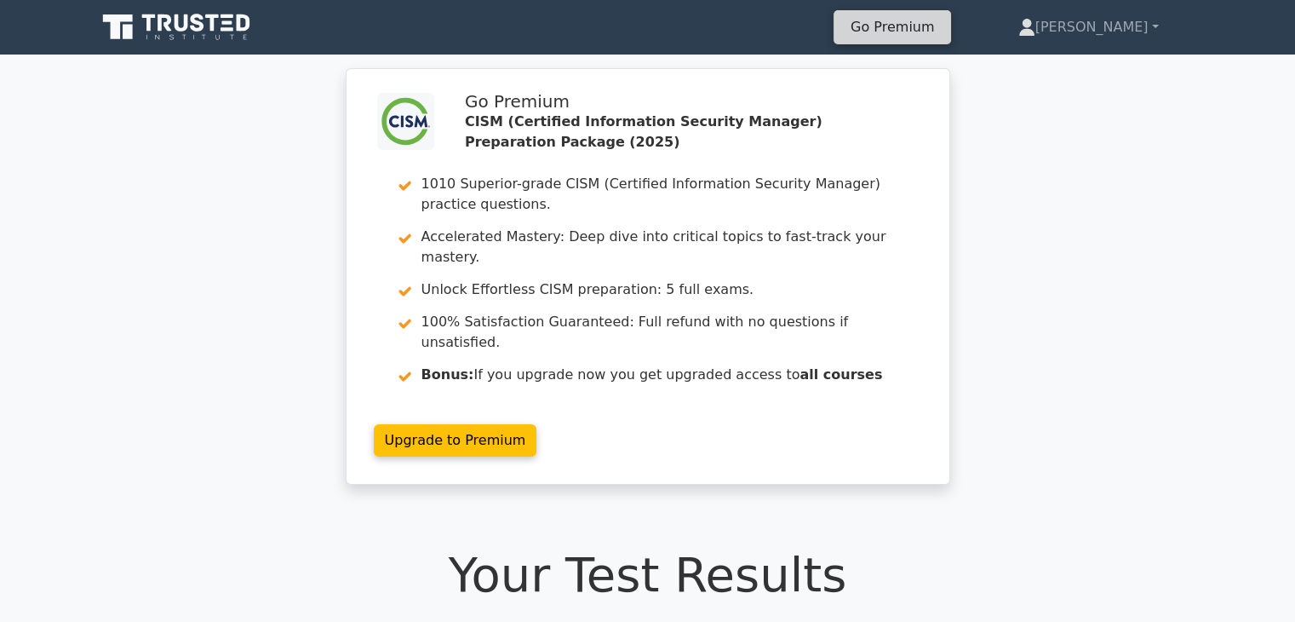
click at [944, 24] on link "Go Premium" at bounding box center [893, 26] width 104 height 23
